Goal: Navigation & Orientation: Go to known website

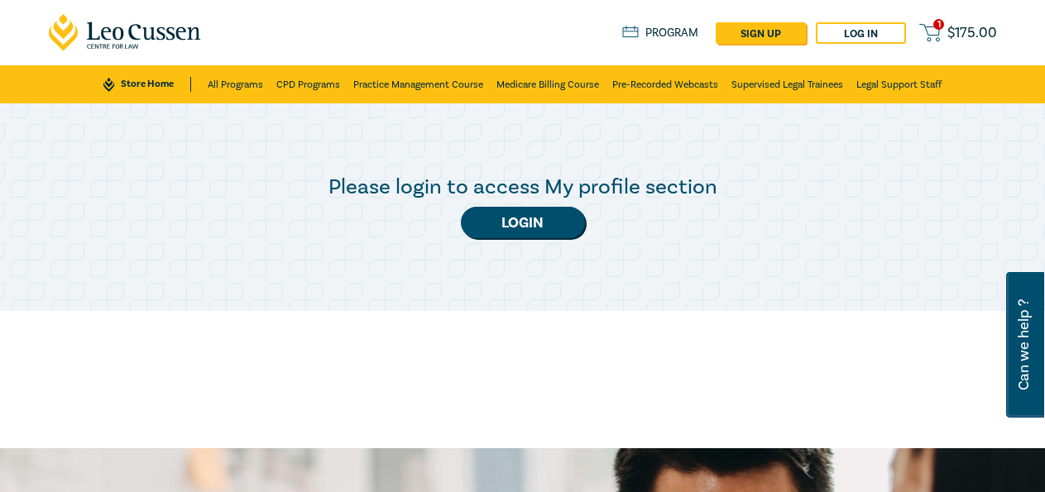
scroll to position [169, 0]
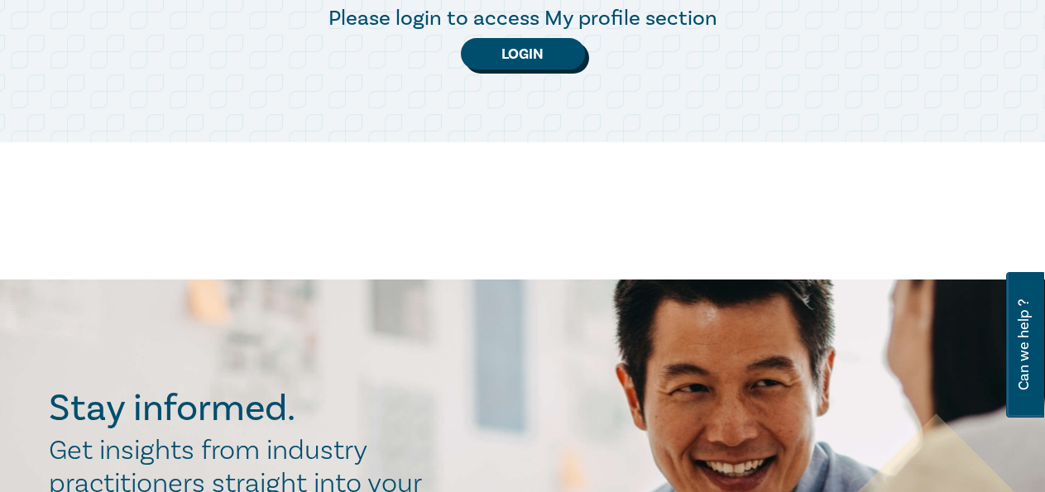
click at [545, 62] on link "Login" at bounding box center [523, 53] width 124 height 31
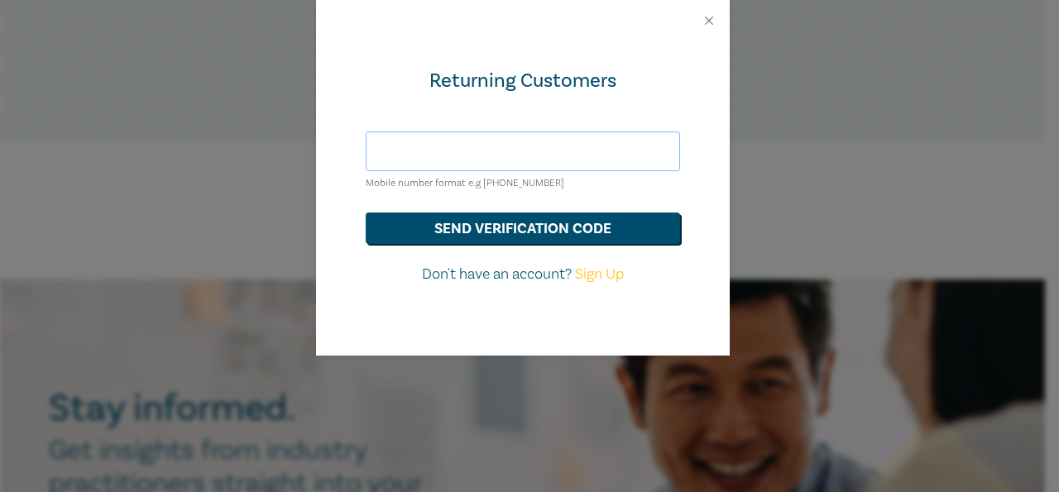
click at [482, 146] on input "text" at bounding box center [523, 152] width 314 height 40
type input "0422184471"
click at [528, 240] on button "send verification code" at bounding box center [523, 228] width 314 height 31
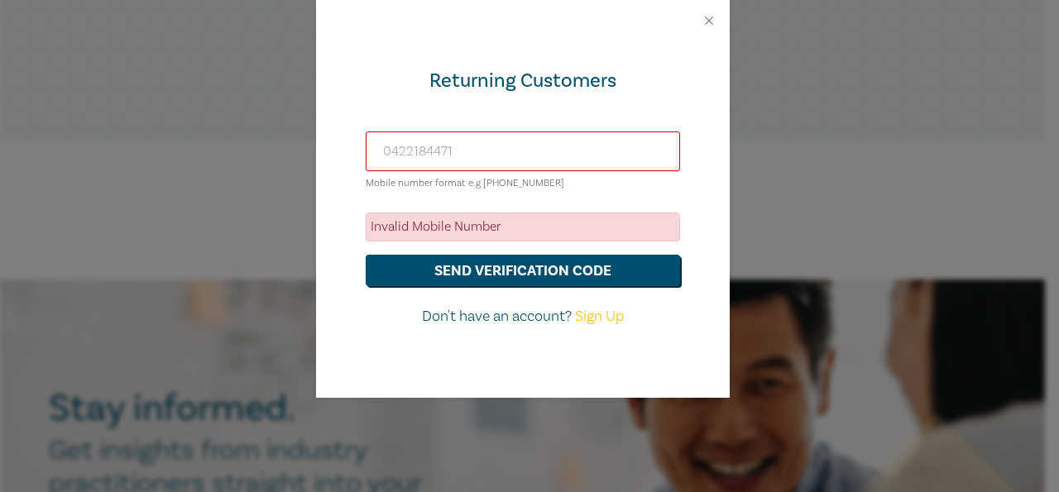
click at [463, 220] on div "Invalid Mobile Number" at bounding box center [523, 227] width 314 height 29
drag, startPoint x: 509, startPoint y: 185, endPoint x: 532, endPoint y: 184, distance: 23.2
click at [508, 186] on small "Mobile number format e.g [PHONE_NUMBER]" at bounding box center [465, 183] width 199 height 12
click at [707, 25] on button "Close" at bounding box center [709, 20] width 15 height 15
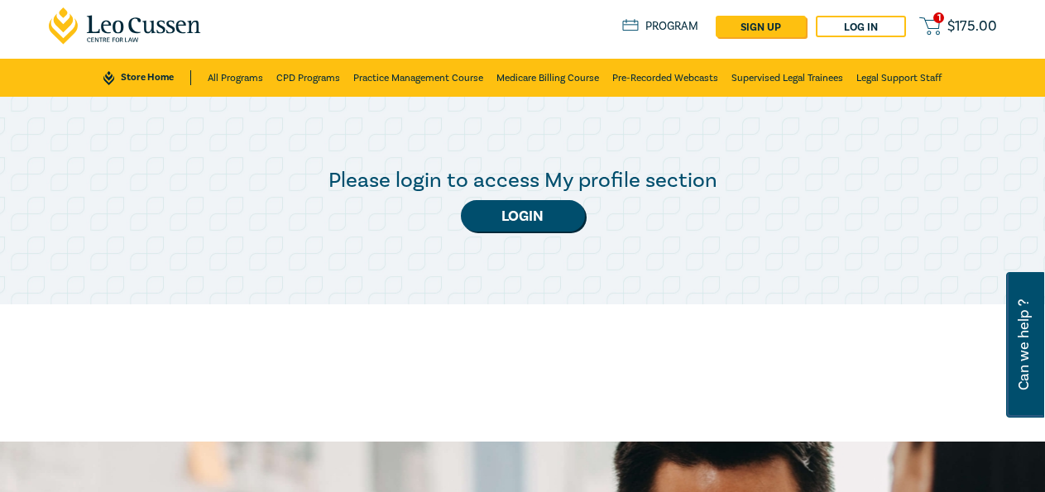
scroll to position [0, 0]
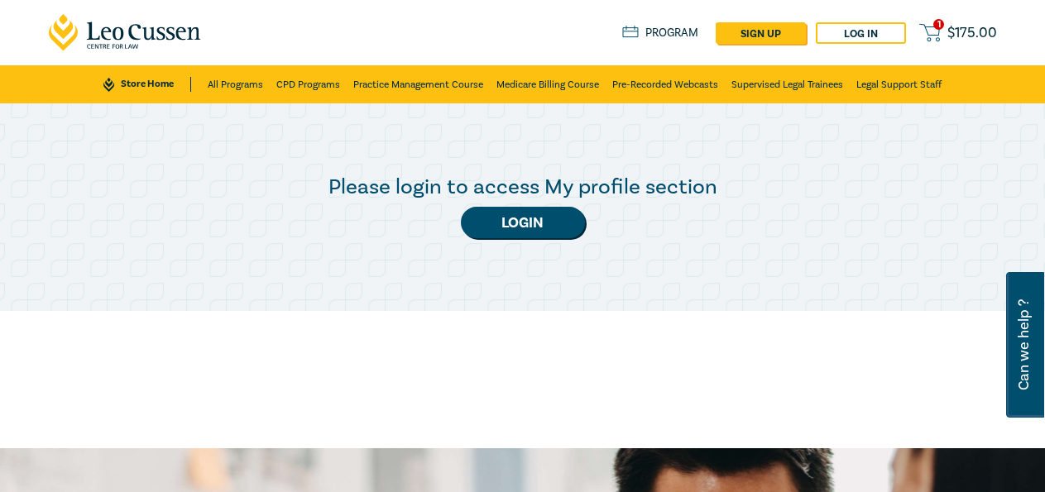
click at [672, 28] on link "Program" at bounding box center [660, 33] width 77 height 15
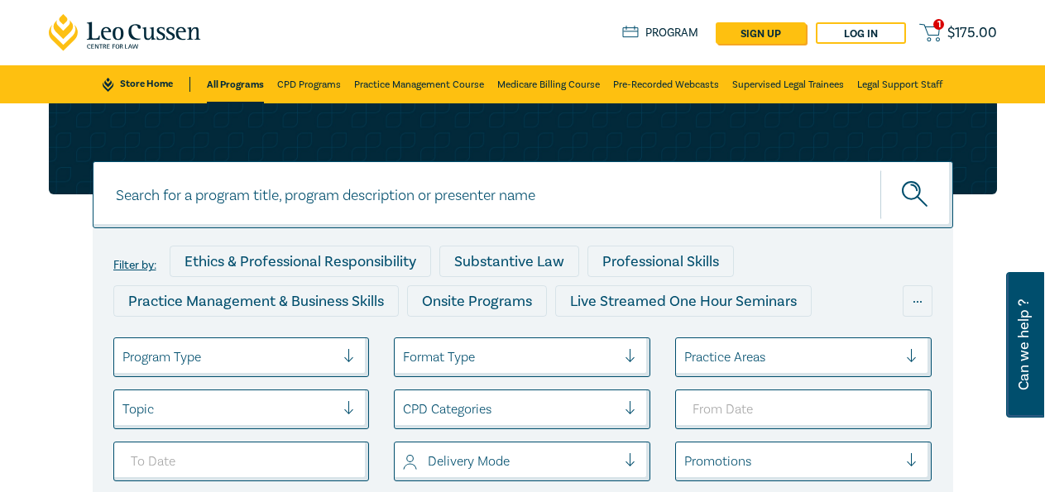
click at [143, 31] on icon at bounding box center [125, 32] width 153 height 37
